Goal: Information Seeking & Learning: Check status

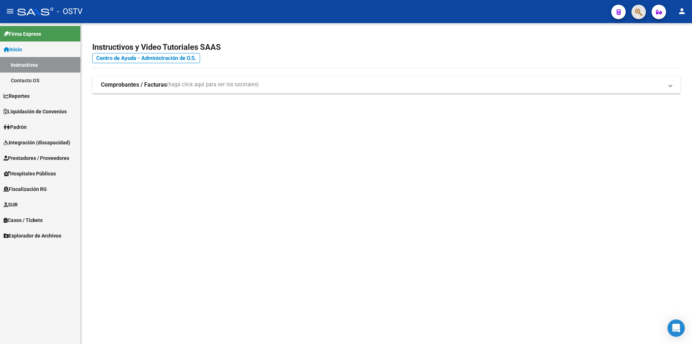
click at [635, 17] on span "button" at bounding box center [638, 12] width 7 height 15
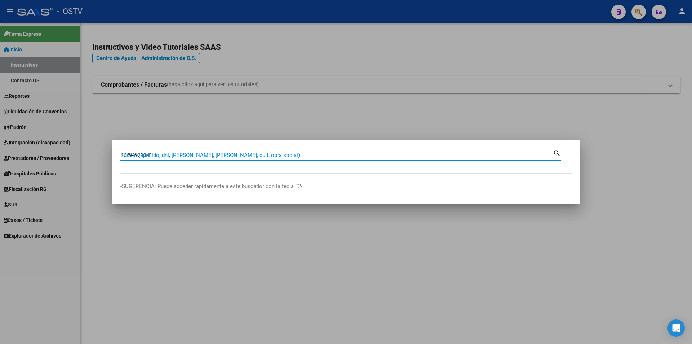
type input "27294921341"
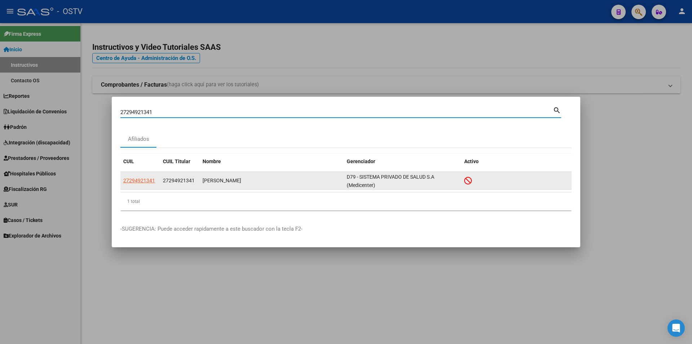
click at [154, 180] on span "27294921341" at bounding box center [139, 180] width 32 height 6
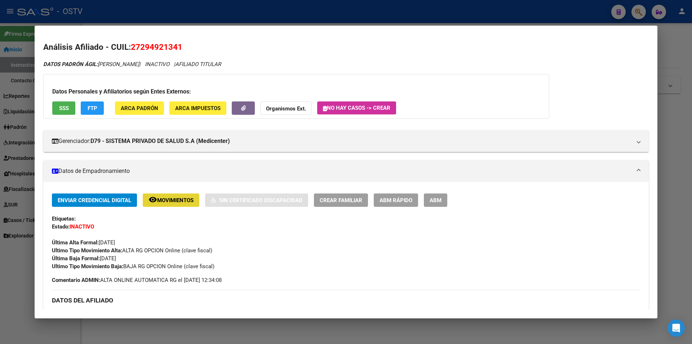
click at [167, 197] on span "remove_red_eye Movimientos" at bounding box center [171, 200] width 45 height 6
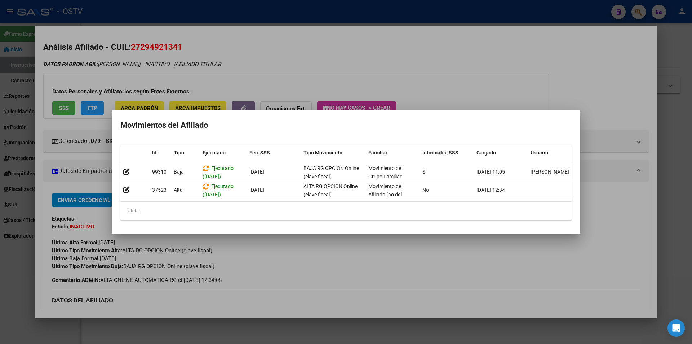
click at [216, 257] on div at bounding box center [346, 172] width 692 height 344
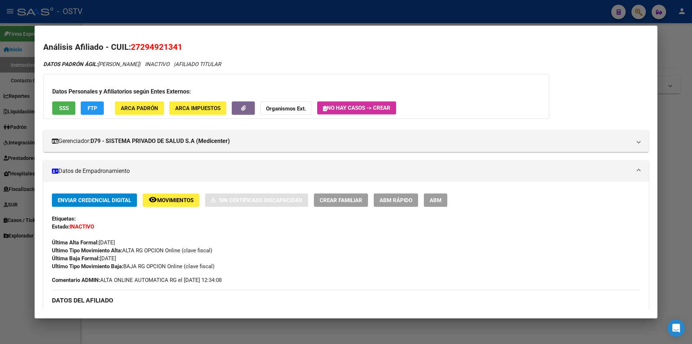
scroll to position [252, 0]
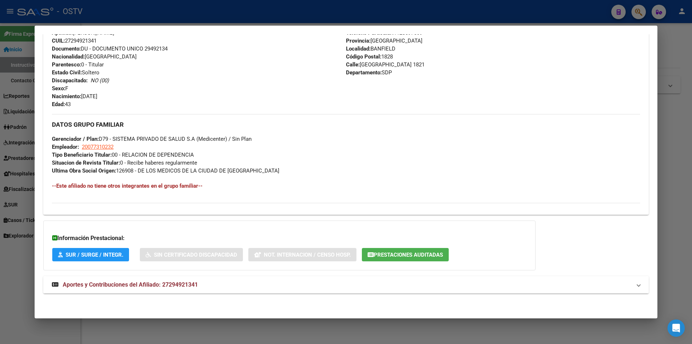
click at [208, 281] on mat-panel-title "Aportes y Contribuciones del Afiliado: 27294921341" at bounding box center [342, 284] width 580 height 9
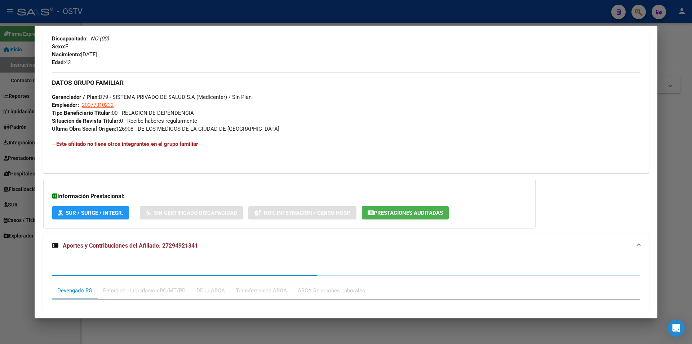
scroll to position [462, 0]
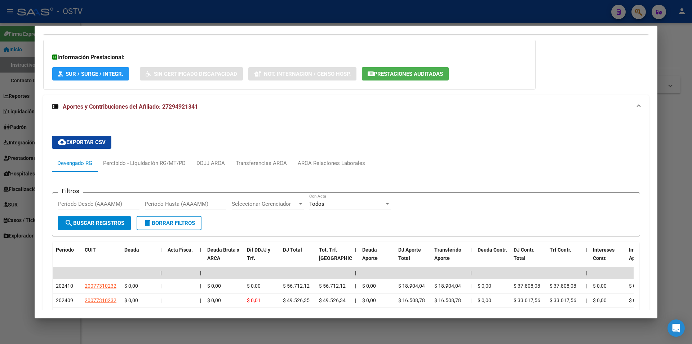
click at [153, 313] on mat-dialog-container "Análisis Afiliado - CUIL: 27294921341 DATOS PADRÓN ÁGIL: [PERSON_NAME] | INACTI…" at bounding box center [346, 172] width 623 height 292
click at [121, 343] on div at bounding box center [346, 172] width 692 height 344
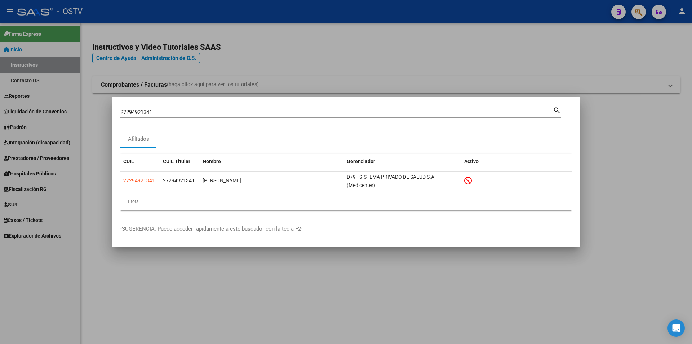
click at [261, 45] on div at bounding box center [346, 172] width 692 height 344
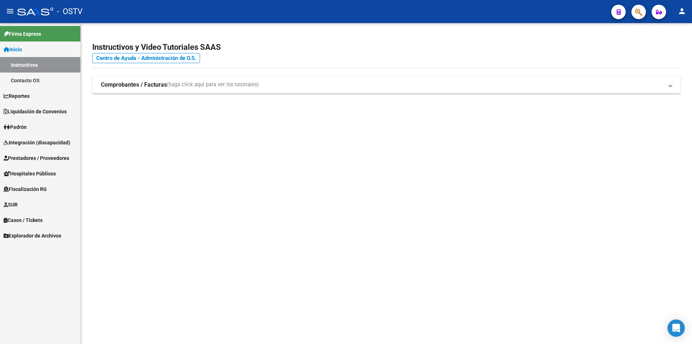
click at [116, 338] on mat-sidenav-content "Instructivos y Video Tutoriales SAAS Centro de Ayuda - Administración de O.S. C…" at bounding box center [387, 183] width 612 height 321
